Goal: Information Seeking & Learning: Find specific fact

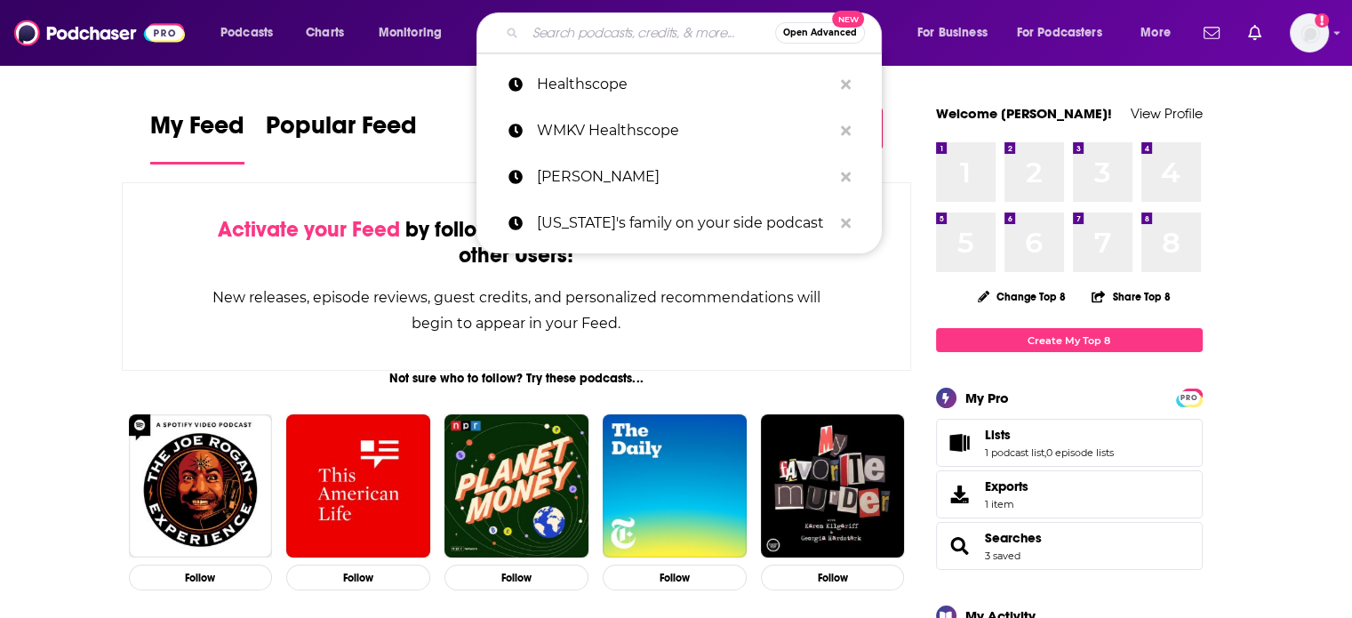
click at [581, 35] on input "Search podcasts, credits, & more..." at bounding box center [650, 33] width 250 height 28
click at [621, 118] on p "WMKV Healthscope" at bounding box center [684, 131] width 295 height 46
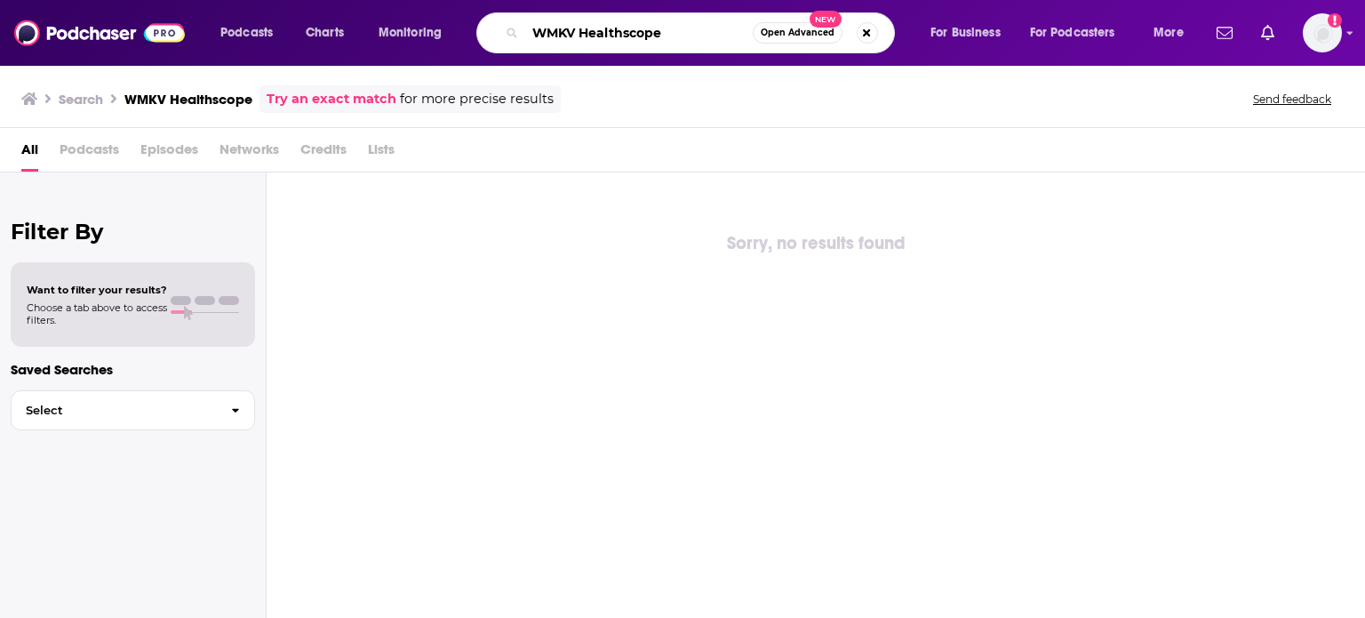
drag, startPoint x: 582, startPoint y: 34, endPoint x: 196, endPoint y: 35, distance: 386.7
click at [196, 35] on div "Podcasts Charts Monitoring WMKV Healthscope Open Advanced New For Business For …" at bounding box center [697, 32] width 1007 height 41
type input "Healthscope"
